Goal: Book appointment/travel/reservation

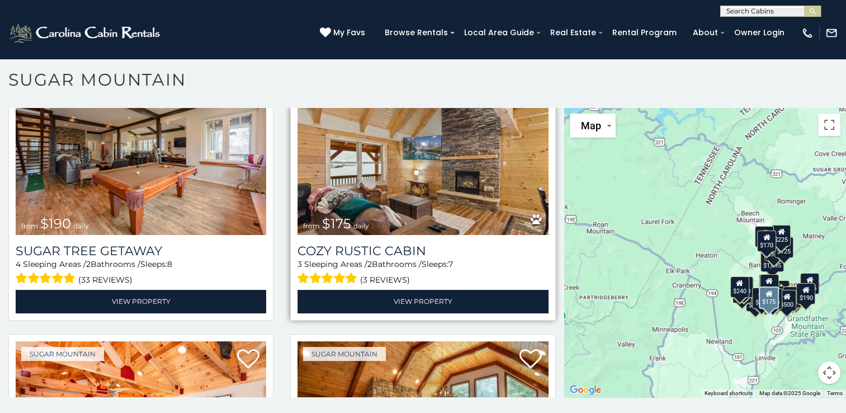
scroll to position [1175, 0]
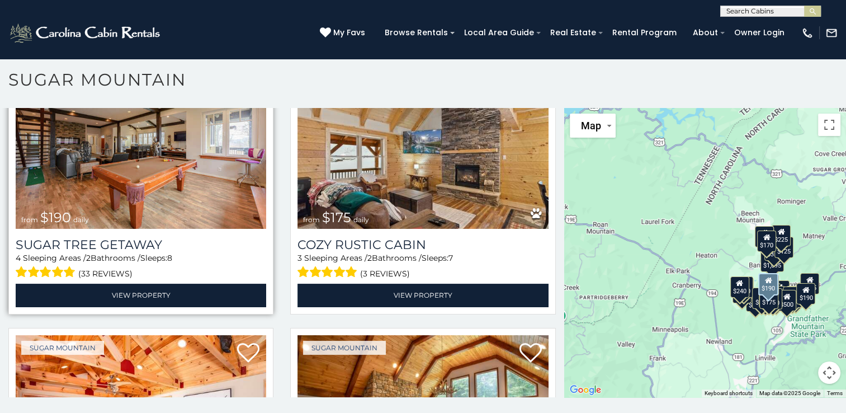
click at [148, 164] on img at bounding box center [141, 145] width 251 height 168
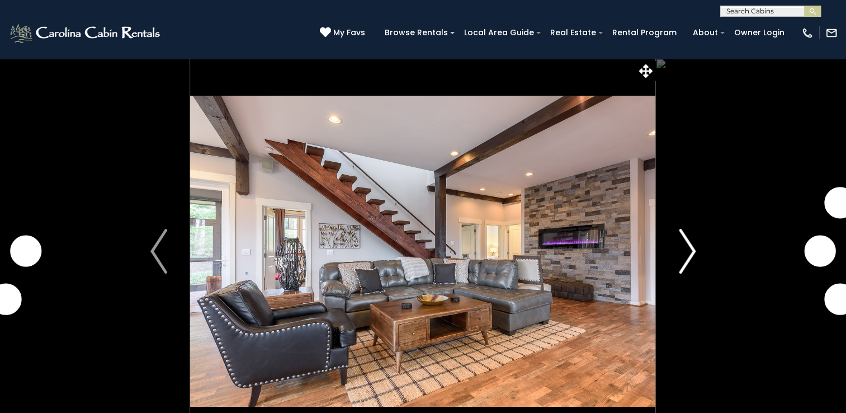
click at [688, 255] on img "Next" at bounding box center [687, 251] width 17 height 45
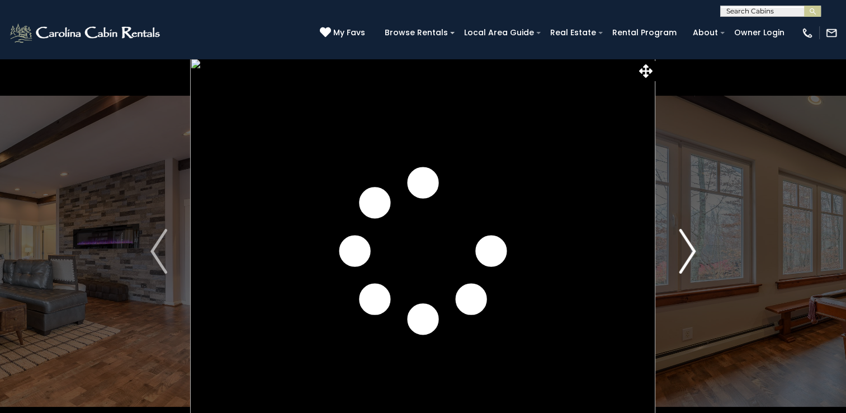
click at [688, 255] on img "Next" at bounding box center [687, 251] width 17 height 45
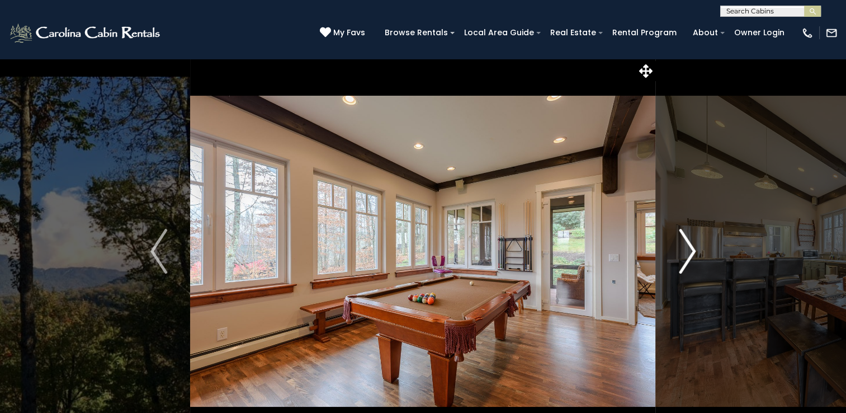
click at [688, 255] on img "Next" at bounding box center [687, 251] width 17 height 45
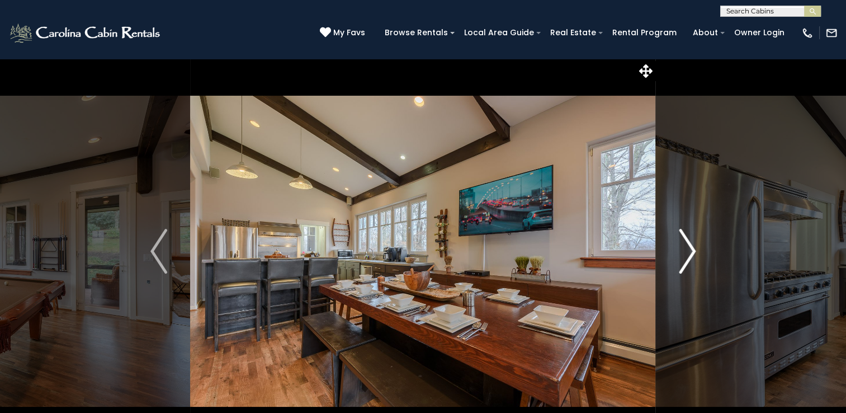
click at [688, 255] on img "Next" at bounding box center [687, 251] width 17 height 45
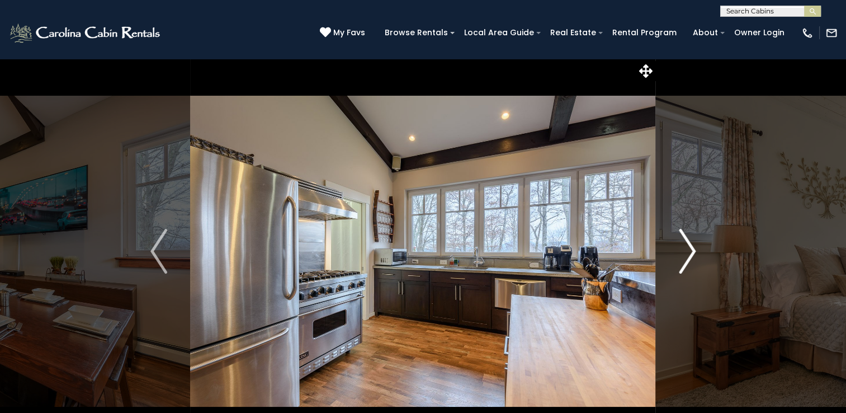
click at [688, 255] on img "Next" at bounding box center [687, 251] width 17 height 45
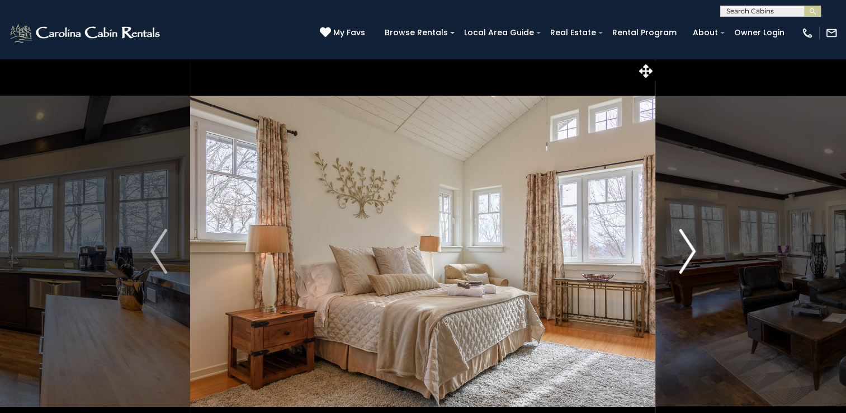
click at [688, 255] on img "Next" at bounding box center [687, 251] width 17 height 45
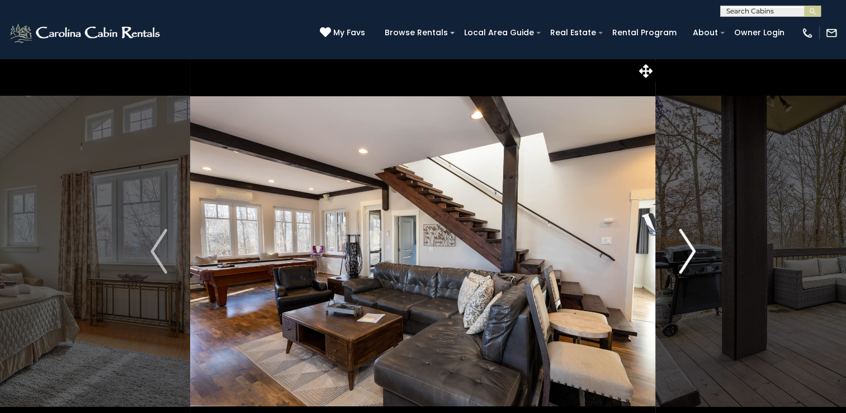
click at [688, 255] on img "Next" at bounding box center [687, 251] width 17 height 45
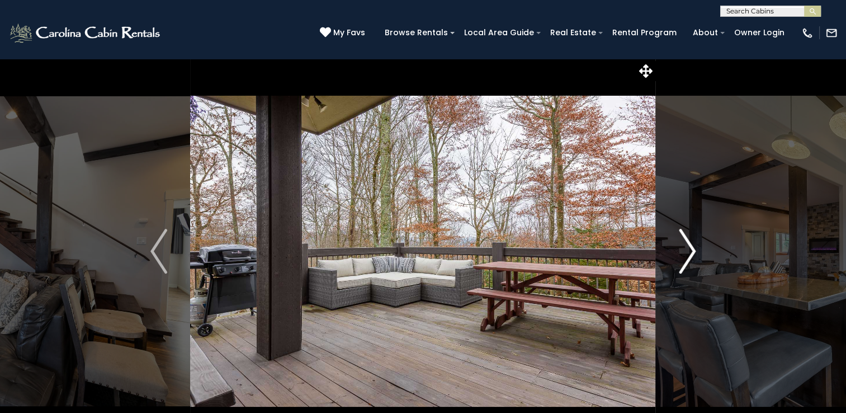
click at [688, 255] on img "Next" at bounding box center [687, 251] width 17 height 45
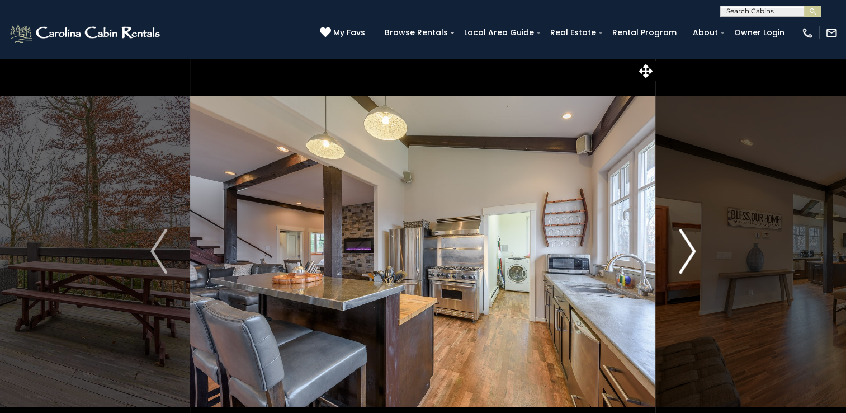
click at [688, 255] on img "Next" at bounding box center [687, 251] width 17 height 45
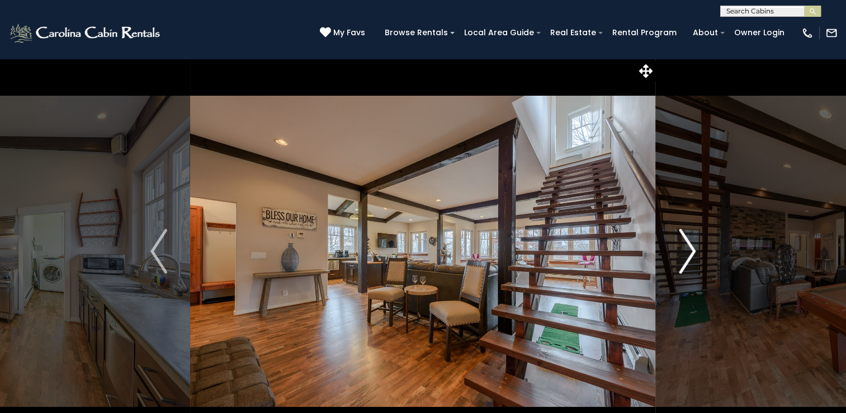
click at [688, 255] on img "Next" at bounding box center [687, 251] width 17 height 45
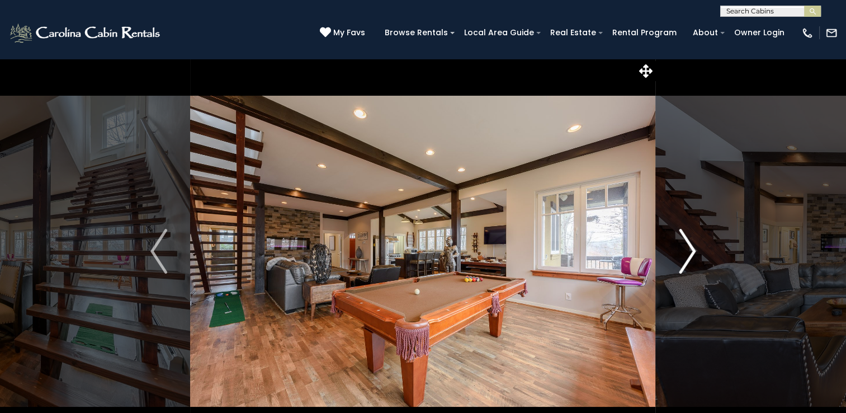
click at [688, 255] on img "Next" at bounding box center [687, 251] width 17 height 45
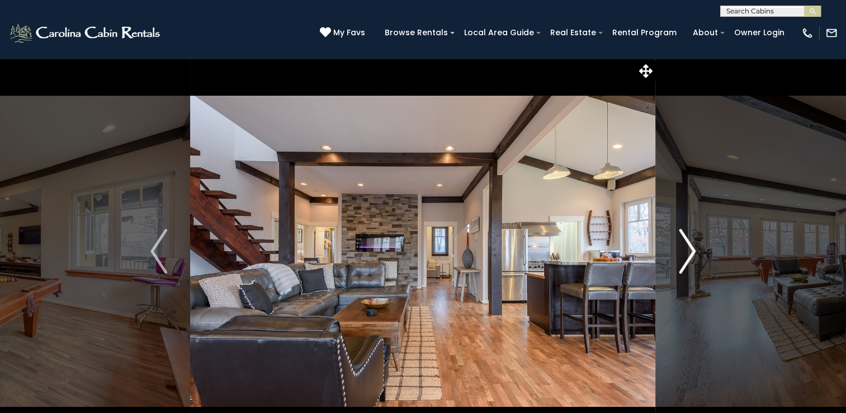
click at [688, 255] on img "Next" at bounding box center [687, 251] width 17 height 45
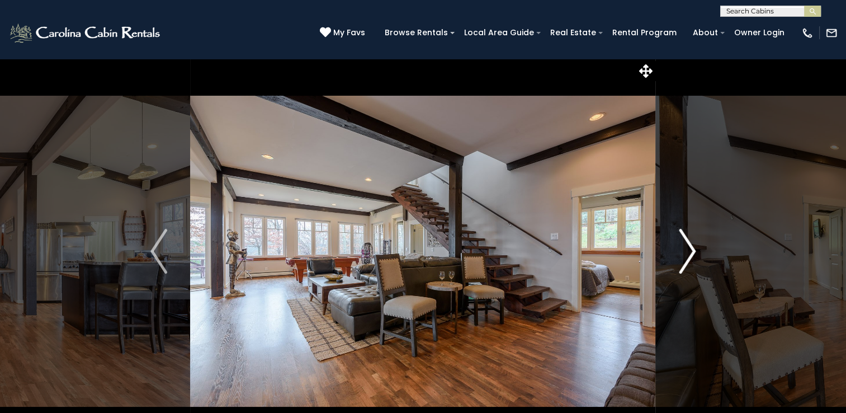
click at [688, 255] on img "Next" at bounding box center [687, 251] width 17 height 45
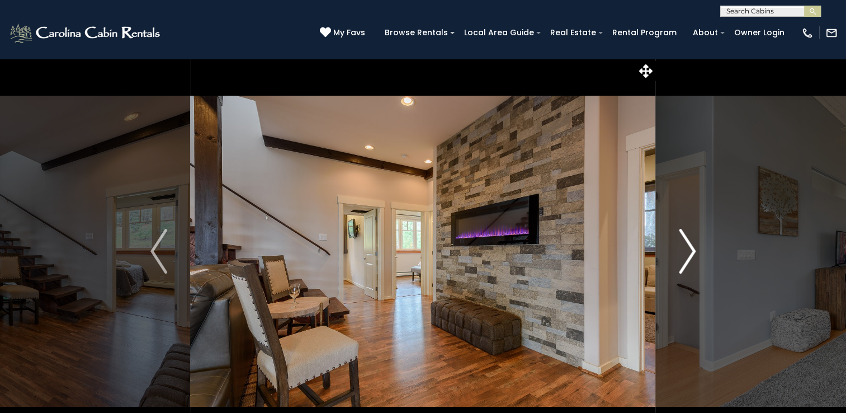
click at [688, 255] on img "Next" at bounding box center [687, 251] width 17 height 45
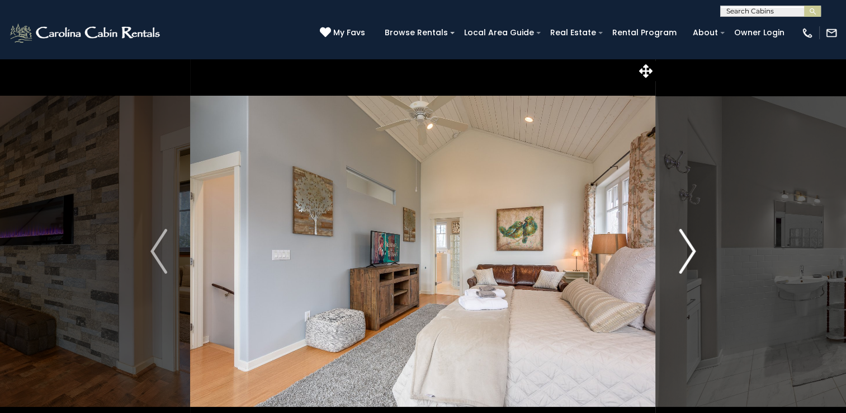
click at [688, 255] on img "Next" at bounding box center [687, 251] width 17 height 45
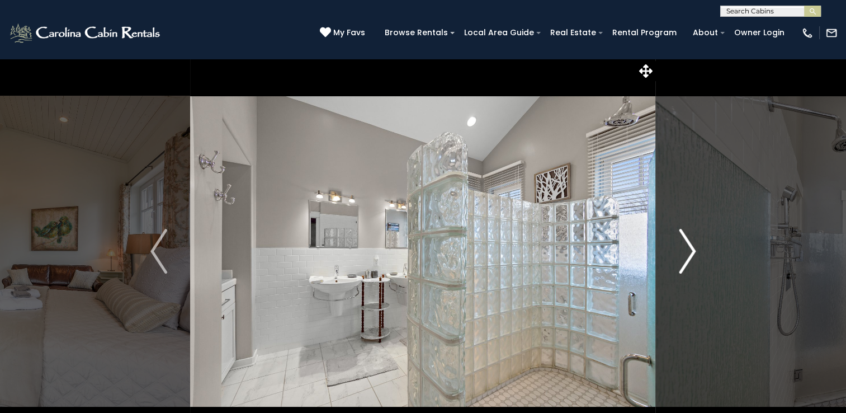
click at [688, 255] on img "Next" at bounding box center [687, 251] width 17 height 45
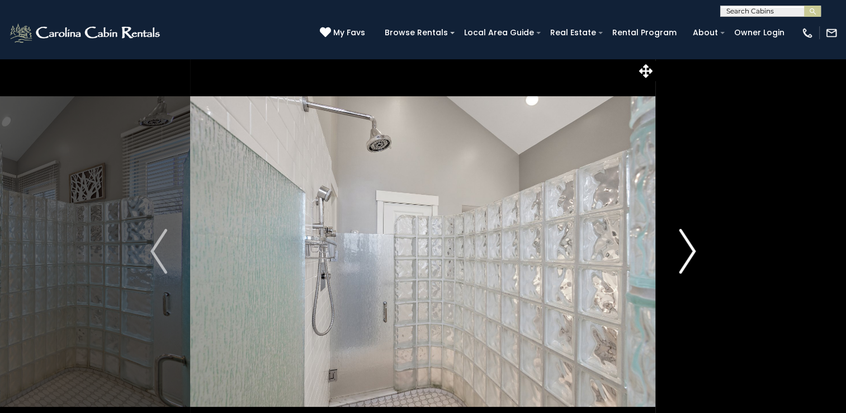
click at [688, 255] on img "Next" at bounding box center [687, 251] width 17 height 45
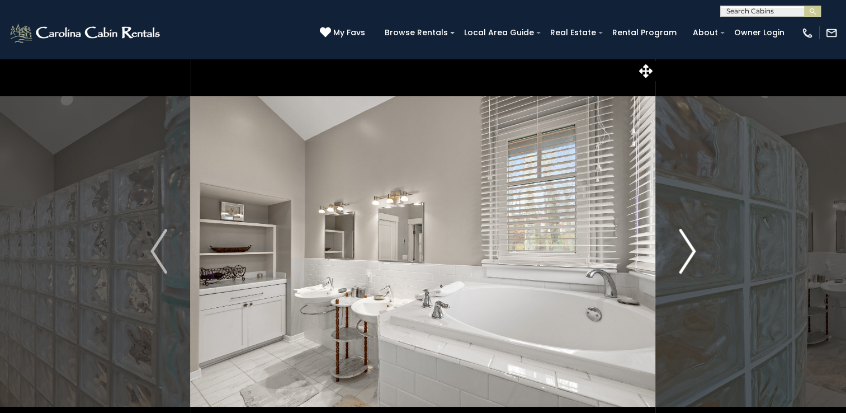
click at [688, 255] on img "Next" at bounding box center [687, 251] width 17 height 45
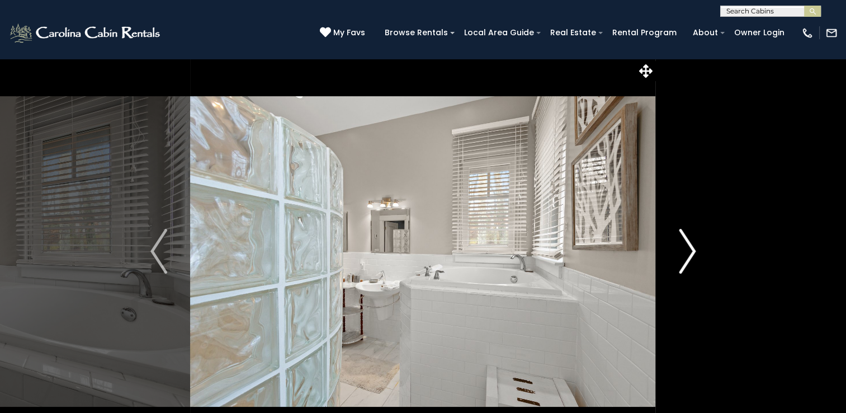
click at [688, 255] on img "Next" at bounding box center [687, 251] width 17 height 45
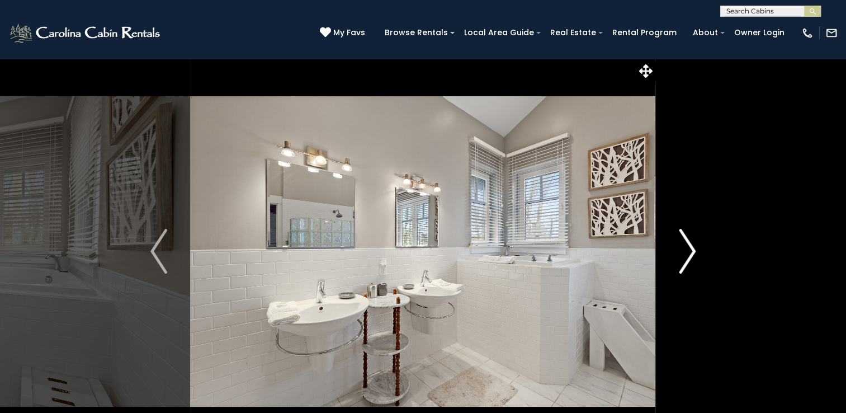
click at [688, 255] on img "Next" at bounding box center [687, 251] width 17 height 45
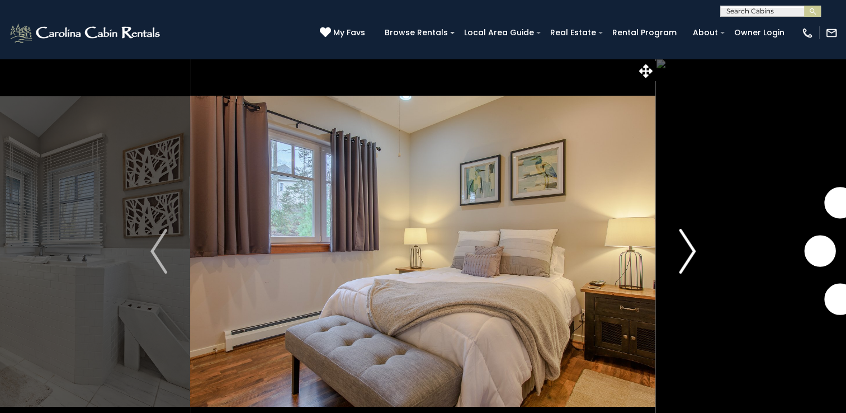
click at [688, 255] on img "Next" at bounding box center [687, 251] width 17 height 45
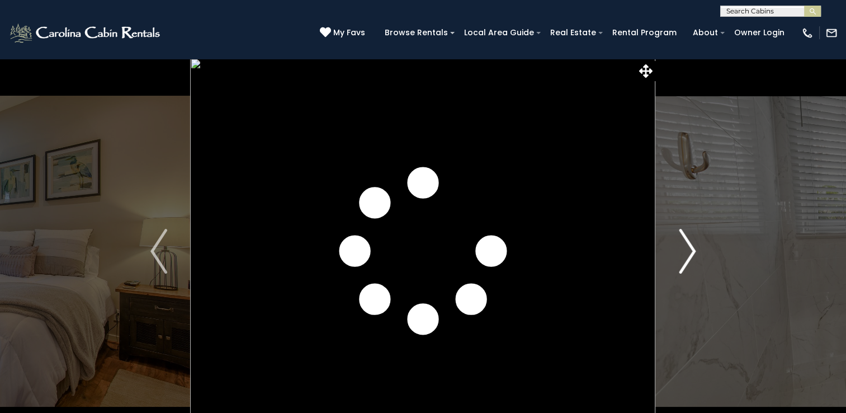
click at [688, 255] on img "Next" at bounding box center [687, 251] width 17 height 45
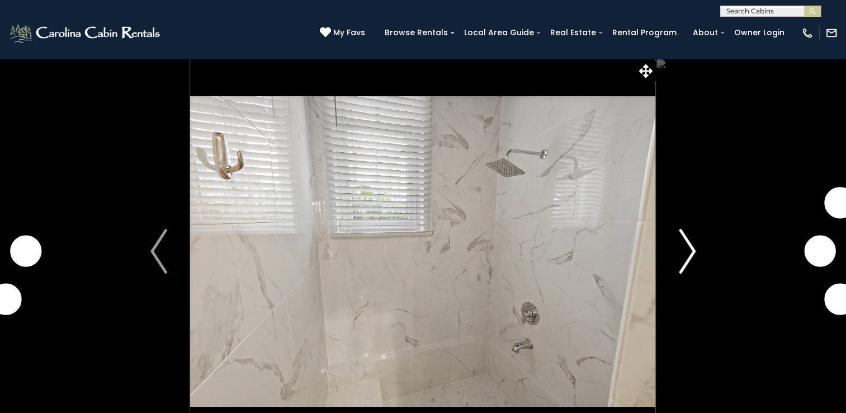
click at [688, 255] on img "Next" at bounding box center [687, 251] width 17 height 45
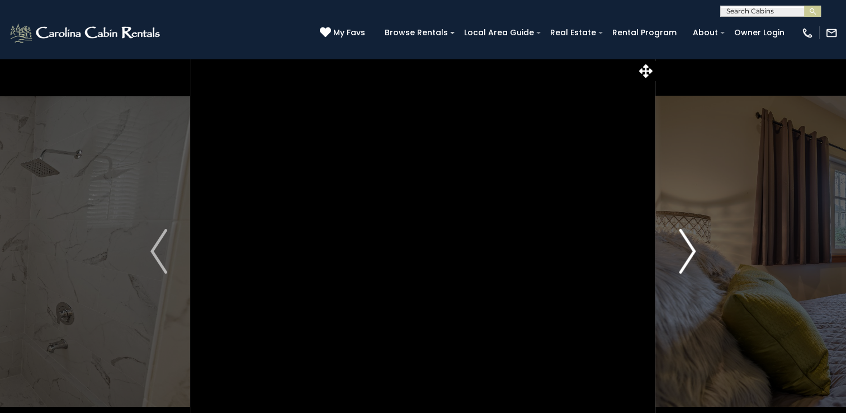
click at [688, 255] on img "Next" at bounding box center [687, 251] width 17 height 45
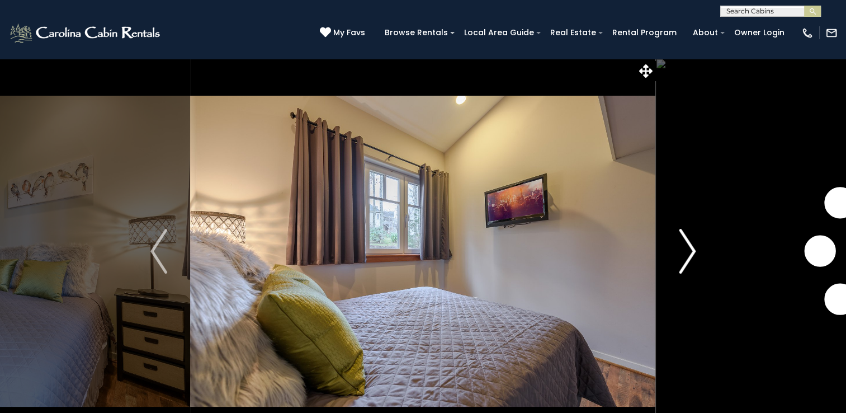
click at [688, 255] on img "Next" at bounding box center [687, 251] width 17 height 45
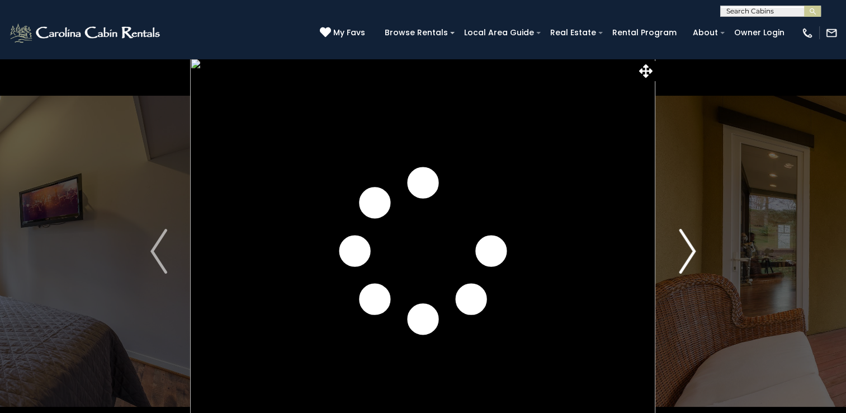
click at [688, 255] on img "Next" at bounding box center [687, 251] width 17 height 45
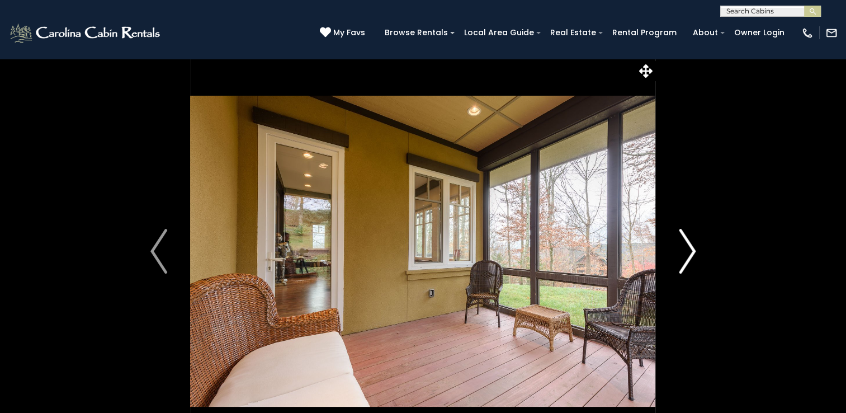
click at [688, 255] on img "Next" at bounding box center [687, 251] width 17 height 45
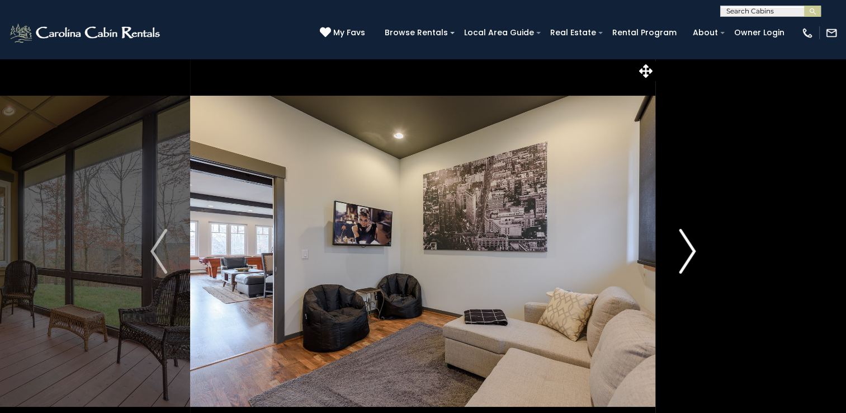
click at [688, 255] on img "Next" at bounding box center [687, 251] width 17 height 45
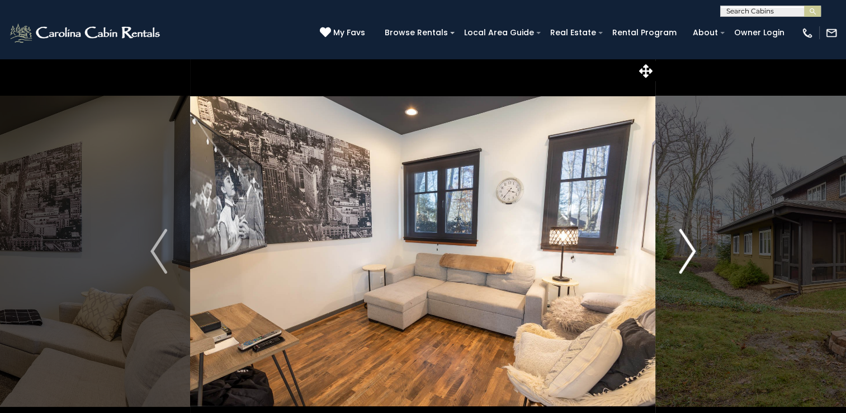
click at [688, 255] on img "Next" at bounding box center [687, 251] width 17 height 45
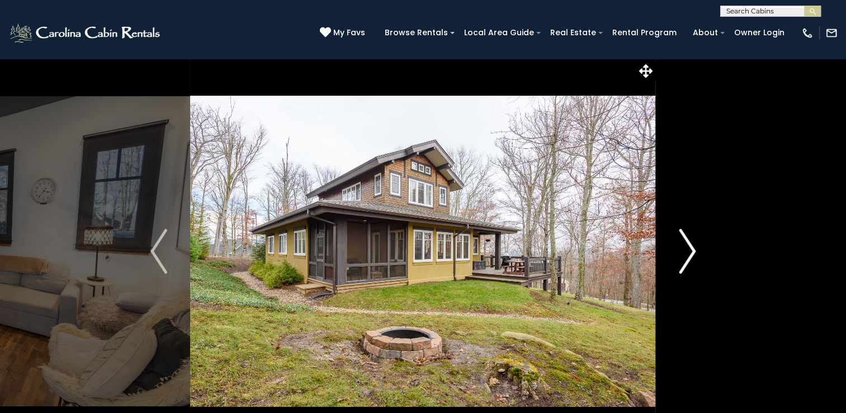
click at [688, 255] on img "Next" at bounding box center [687, 251] width 17 height 45
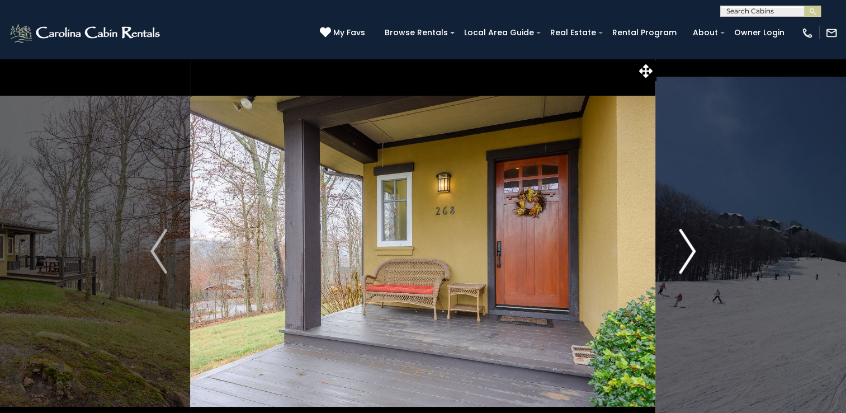
click at [688, 255] on img "Next" at bounding box center [687, 251] width 17 height 45
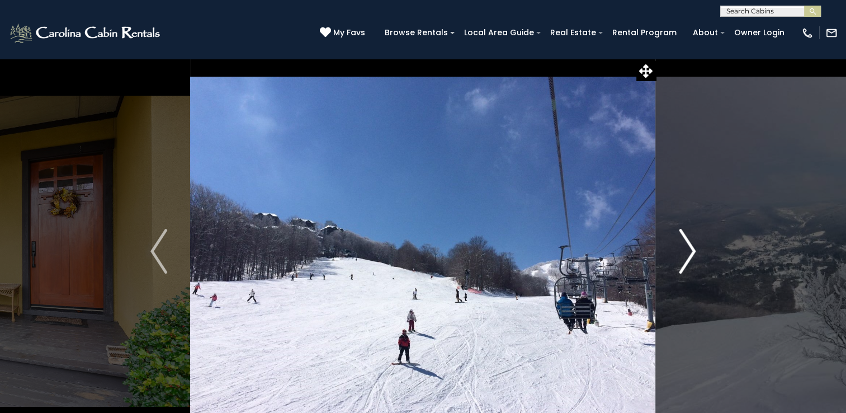
click at [683, 256] on img "Next" at bounding box center [687, 251] width 17 height 45
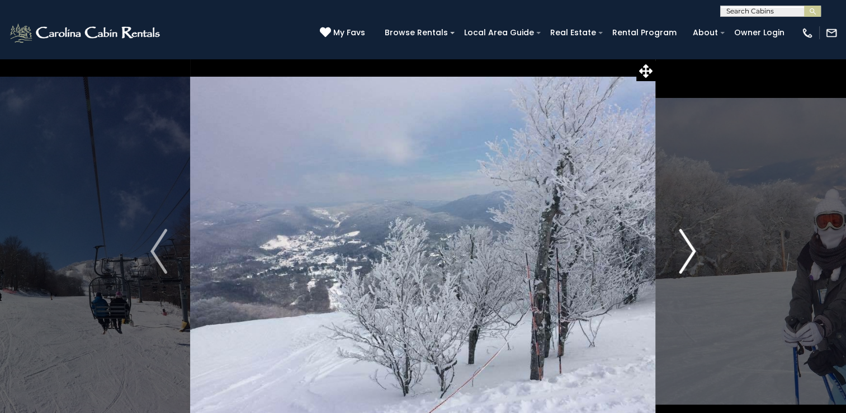
click at [683, 256] on img "Next" at bounding box center [687, 251] width 17 height 45
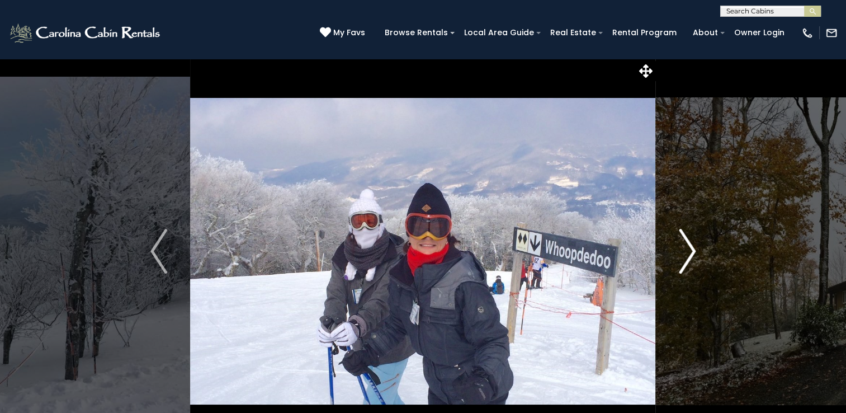
click at [683, 256] on img "Next" at bounding box center [687, 251] width 17 height 45
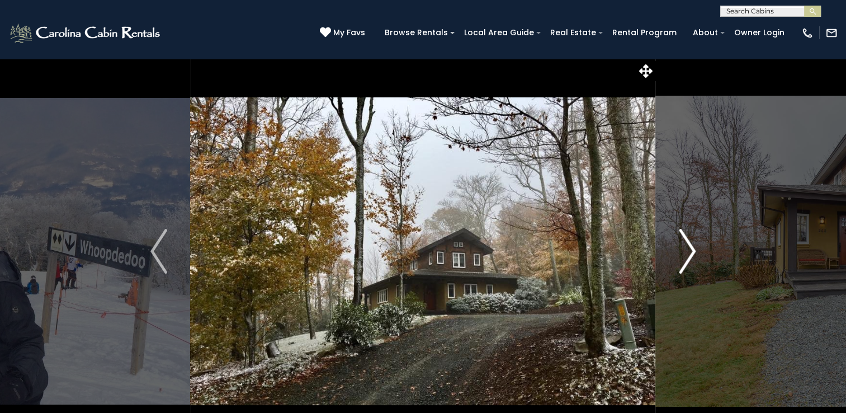
click at [683, 256] on img "Next" at bounding box center [687, 251] width 17 height 45
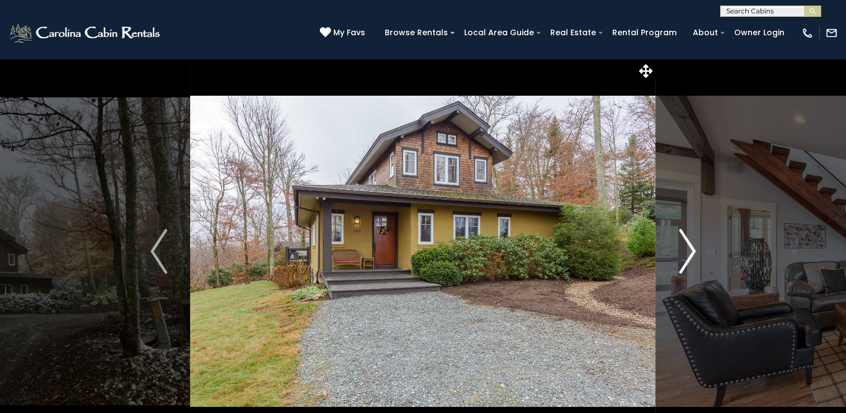
click at [683, 256] on img "Next" at bounding box center [687, 251] width 17 height 45
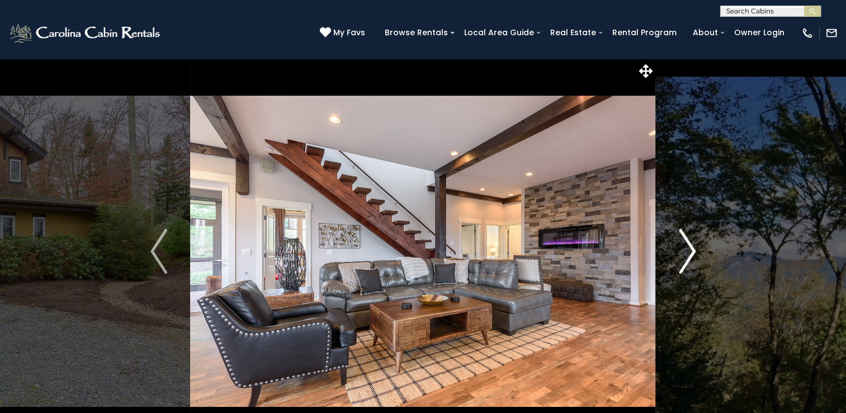
click at [683, 256] on img "Next" at bounding box center [687, 251] width 17 height 45
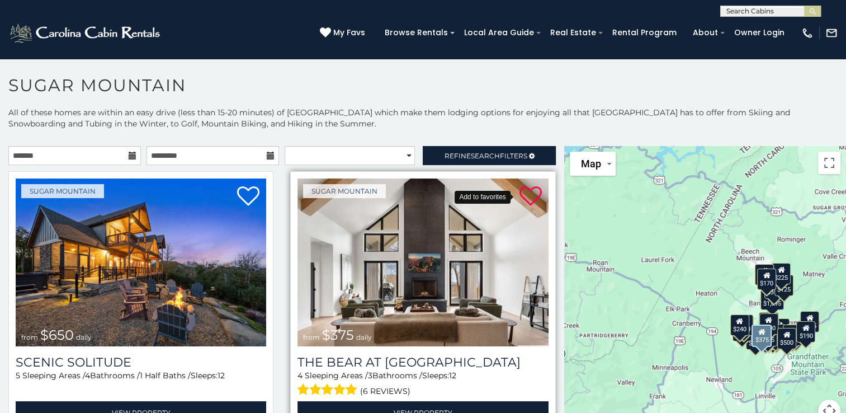
scroll to position [6, 0]
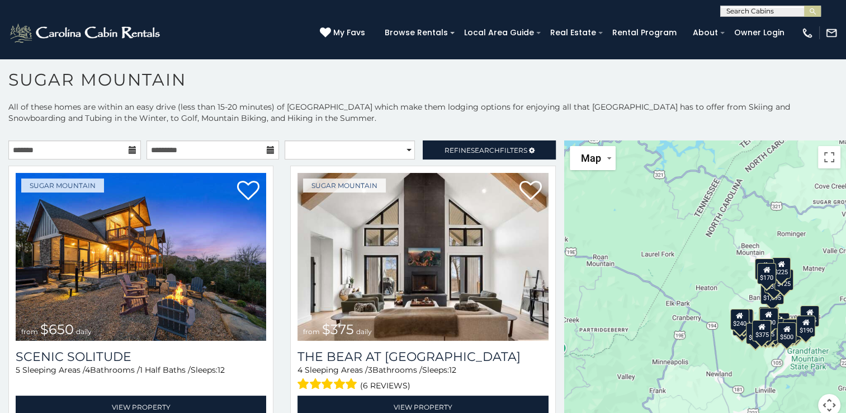
click at [129, 151] on icon at bounding box center [133, 150] width 8 height 8
click at [130, 149] on icon at bounding box center [133, 150] width 8 height 8
click at [89, 150] on input "text" at bounding box center [74, 149] width 133 height 19
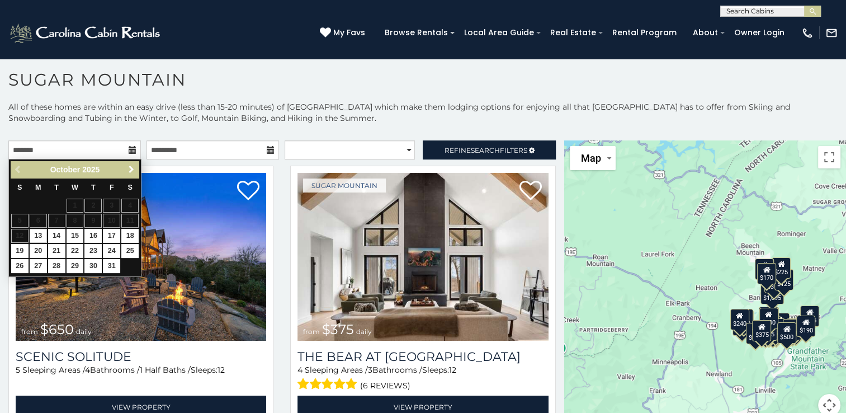
click at [131, 167] on span "Next" at bounding box center [131, 169] width 9 height 9
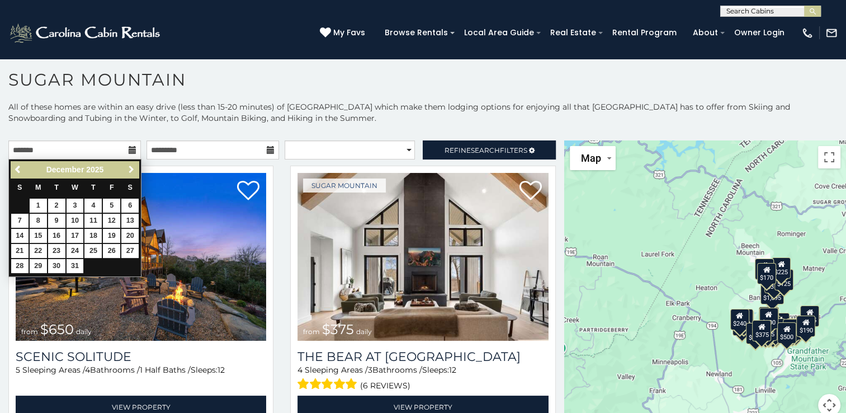
click at [130, 166] on span "Next" at bounding box center [131, 169] width 9 height 9
click at [13, 168] on link "Previous" at bounding box center [19, 170] width 14 height 14
click at [36, 249] on link "22" at bounding box center [38, 251] width 17 height 14
type input "**********"
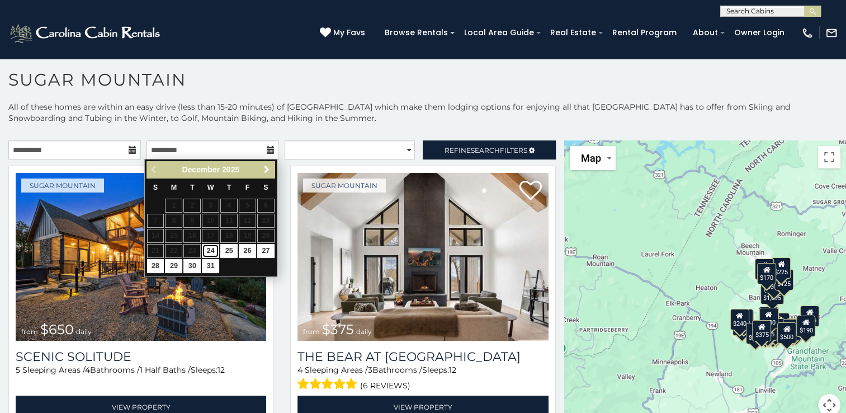
click at [209, 248] on link "24" at bounding box center [210, 251] width 17 height 14
type input "**********"
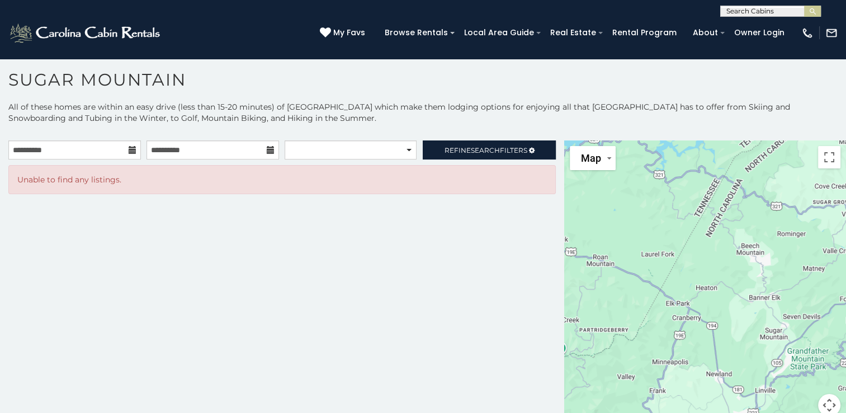
click at [131, 147] on icon at bounding box center [133, 150] width 8 height 8
click at [110, 147] on input "**********" at bounding box center [74, 149] width 133 height 19
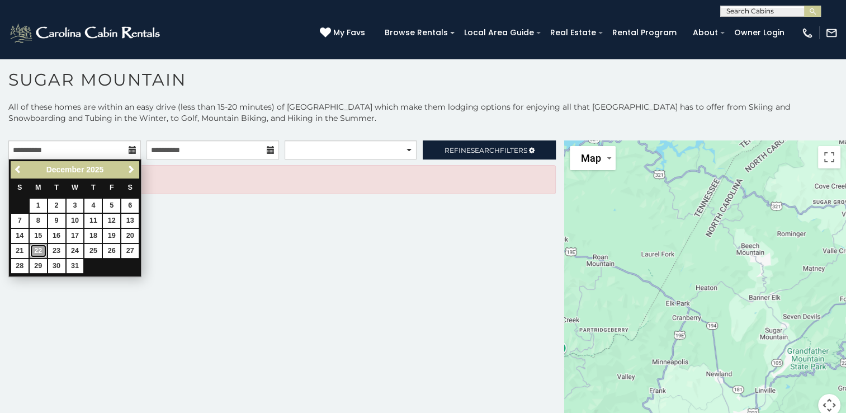
click at [40, 248] on link "22" at bounding box center [38, 251] width 17 height 14
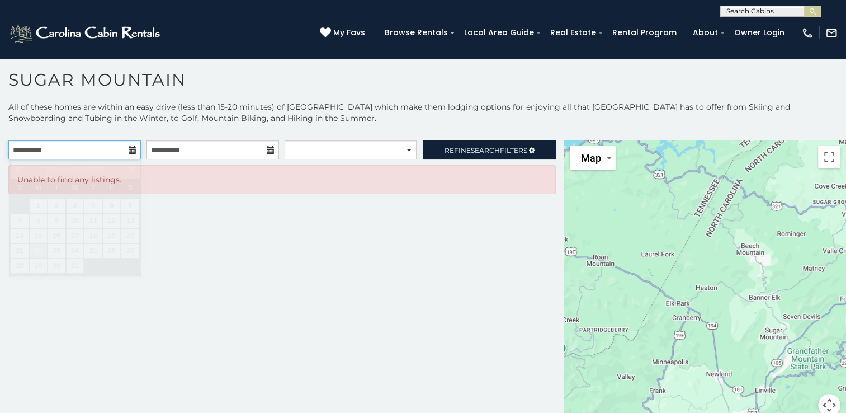
click at [103, 148] on input "**********" at bounding box center [74, 149] width 133 height 19
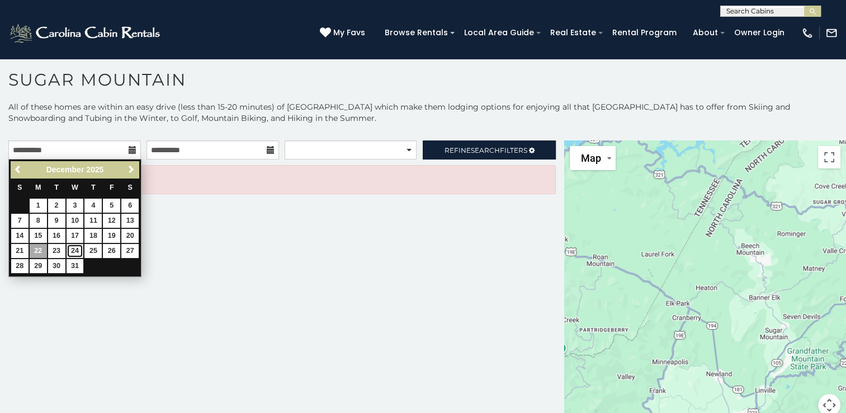
click at [72, 250] on link "24" at bounding box center [75, 251] width 17 height 14
type input "**********"
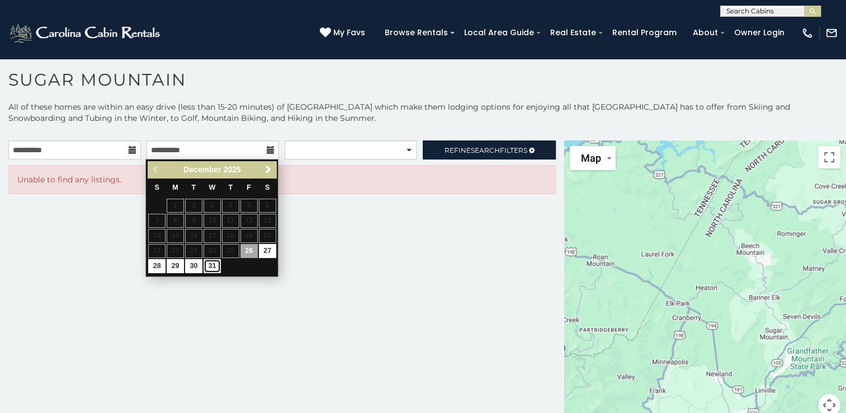
click at [213, 263] on link "31" at bounding box center [212, 266] width 17 height 14
type input "**********"
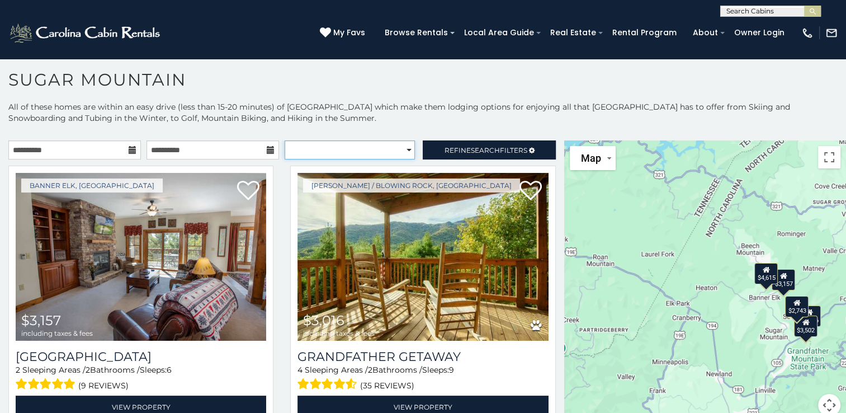
click at [403, 149] on select "**********" at bounding box center [350, 149] width 130 height 19
click at [129, 149] on icon at bounding box center [133, 150] width 8 height 8
click at [97, 156] on input "**********" at bounding box center [74, 149] width 133 height 19
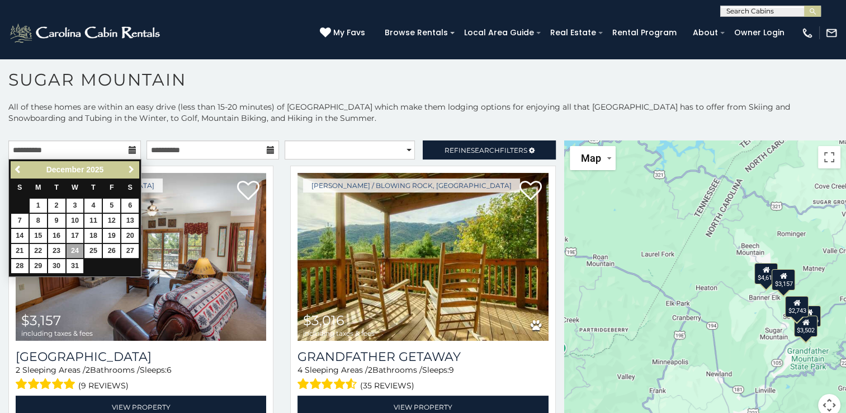
click at [130, 172] on span "Next" at bounding box center [131, 169] width 9 height 9
click at [130, 166] on span "Next" at bounding box center [131, 169] width 9 height 9
click at [35, 219] on link "9" at bounding box center [38, 221] width 17 height 14
type input "**********"
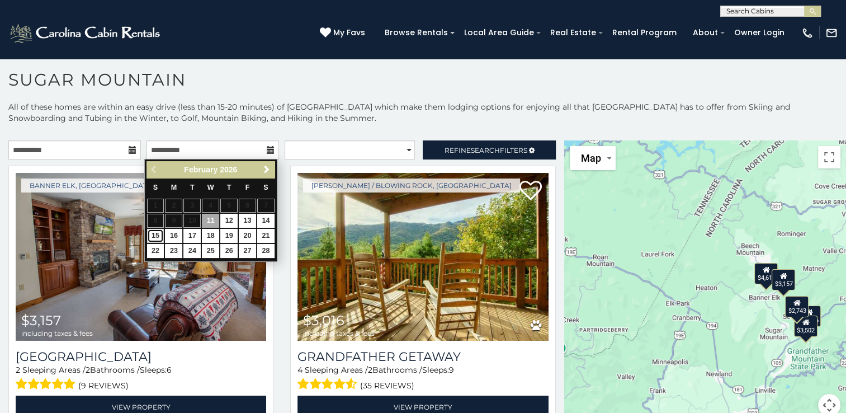
click at [158, 233] on link "15" at bounding box center [155, 236] width 17 height 14
type input "**********"
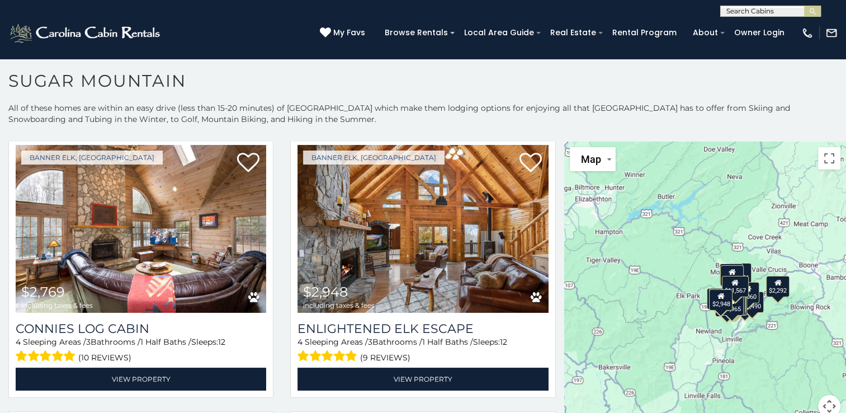
scroll to position [6, 0]
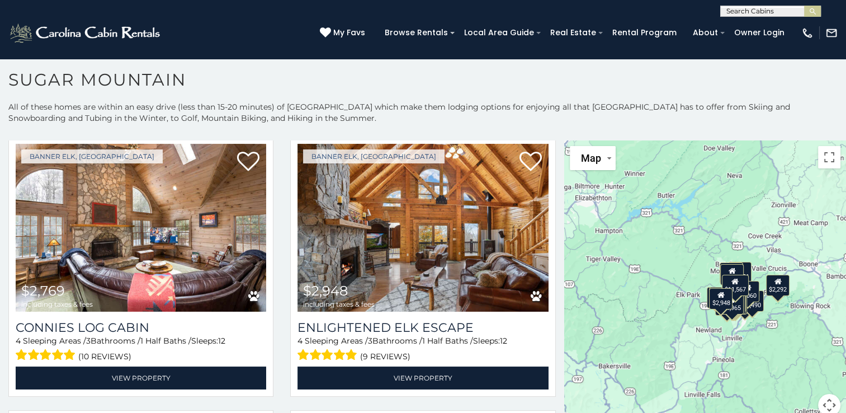
click at [672, 229] on div "$7,619 $9,244 $2,288 $4,828 $2,222 $3,461 $2,182 $1,965 $4,577 $11,567 $2,769 $…" at bounding box center [706, 284] width 282 height 289
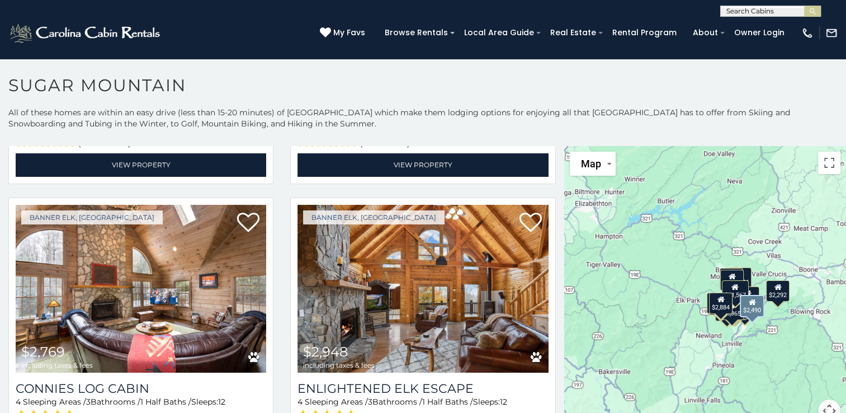
scroll to position [1343, 0]
